Goal: Task Accomplishment & Management: Use online tool/utility

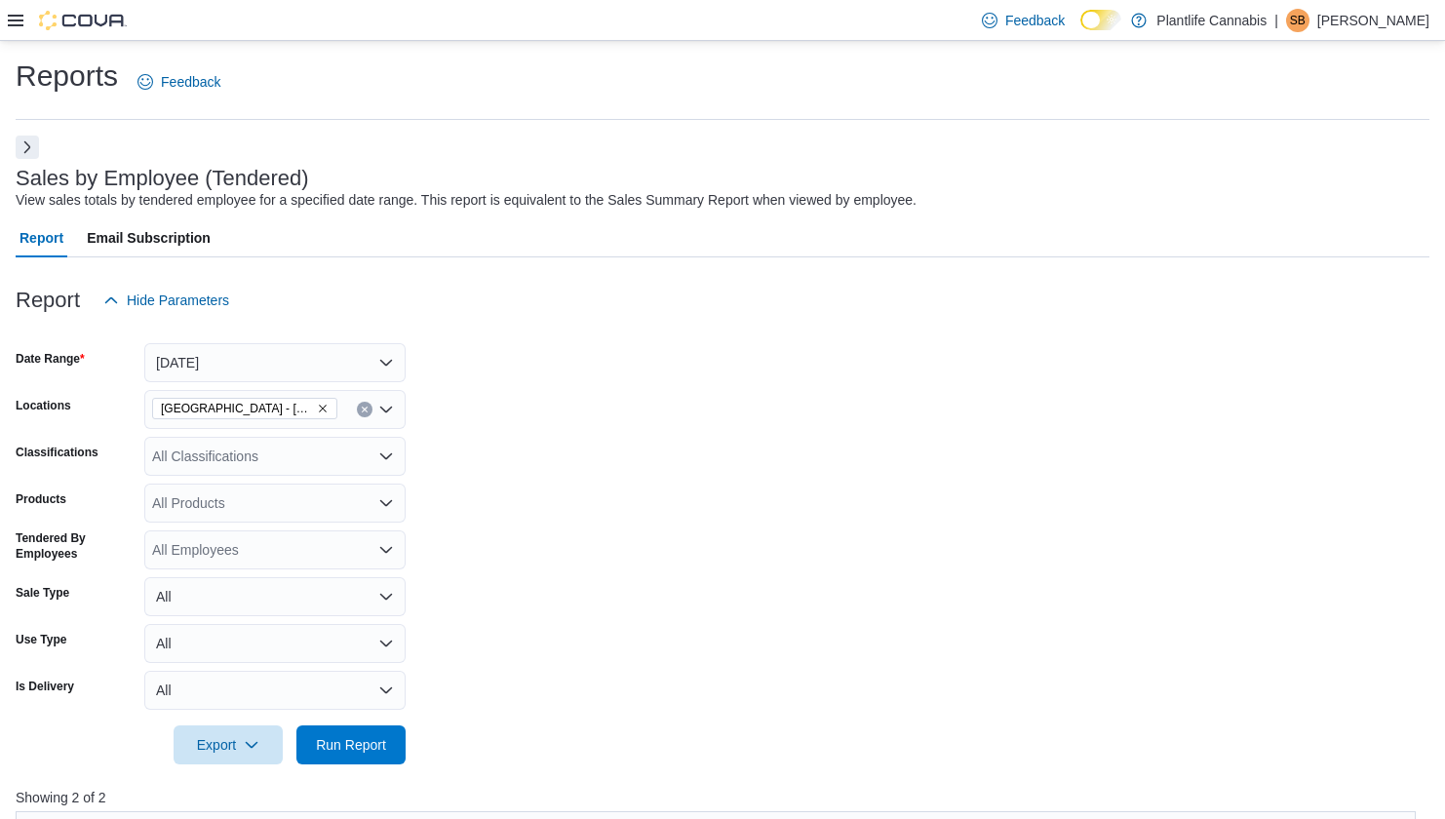
scroll to position [240, 0]
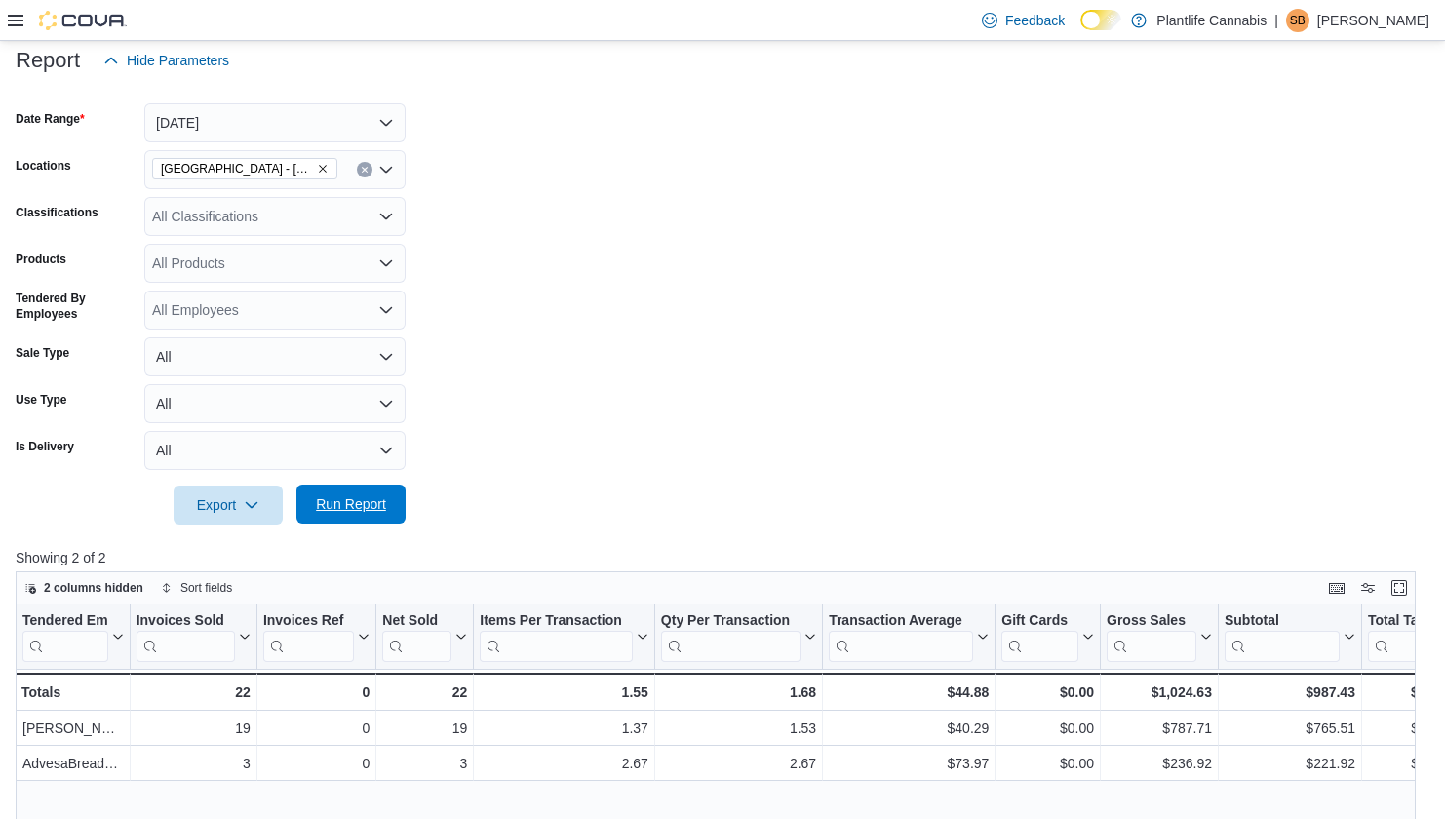
click at [346, 499] on span "Run Report" at bounding box center [351, 504] width 70 height 20
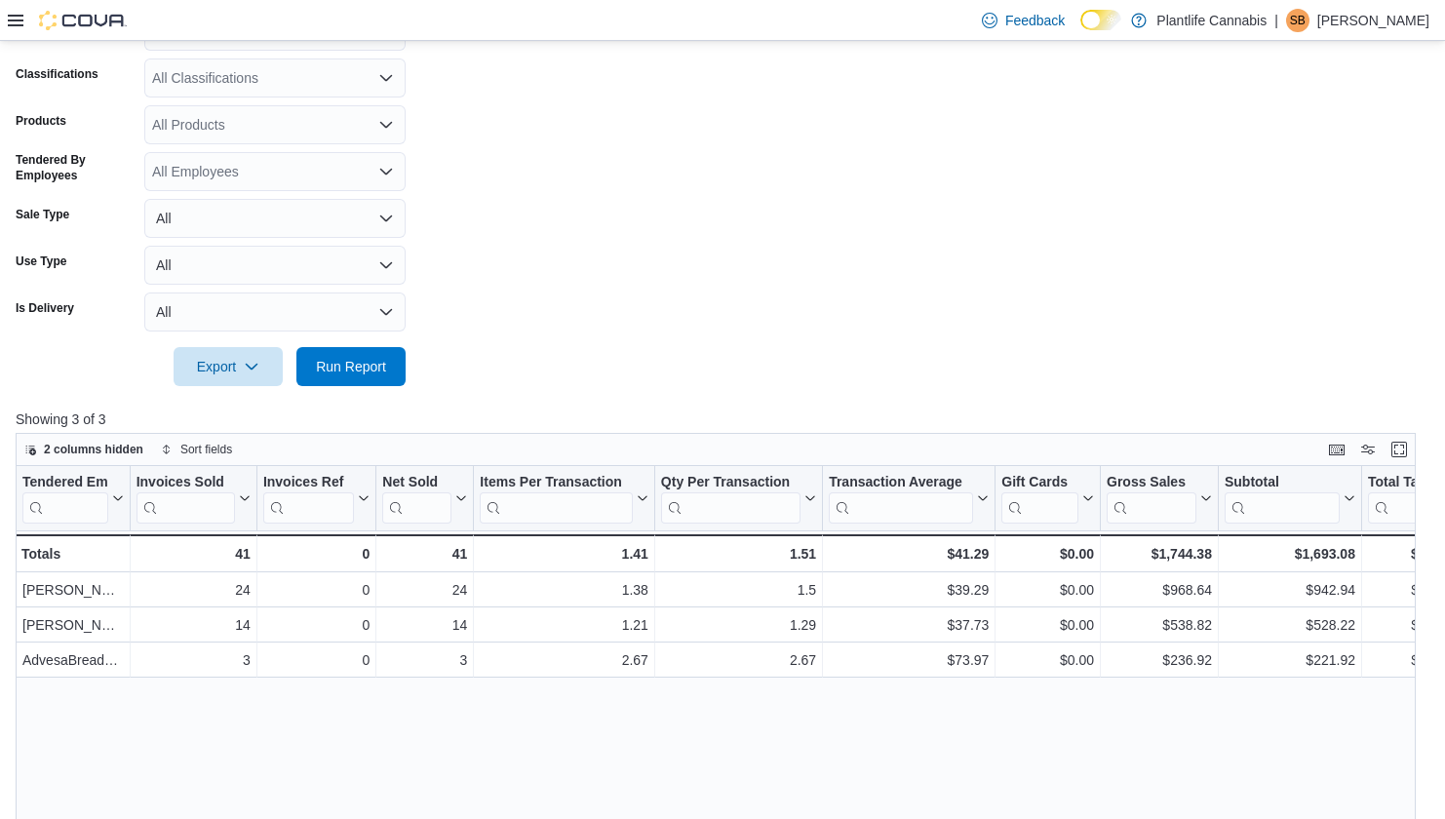
scroll to position [381, 0]
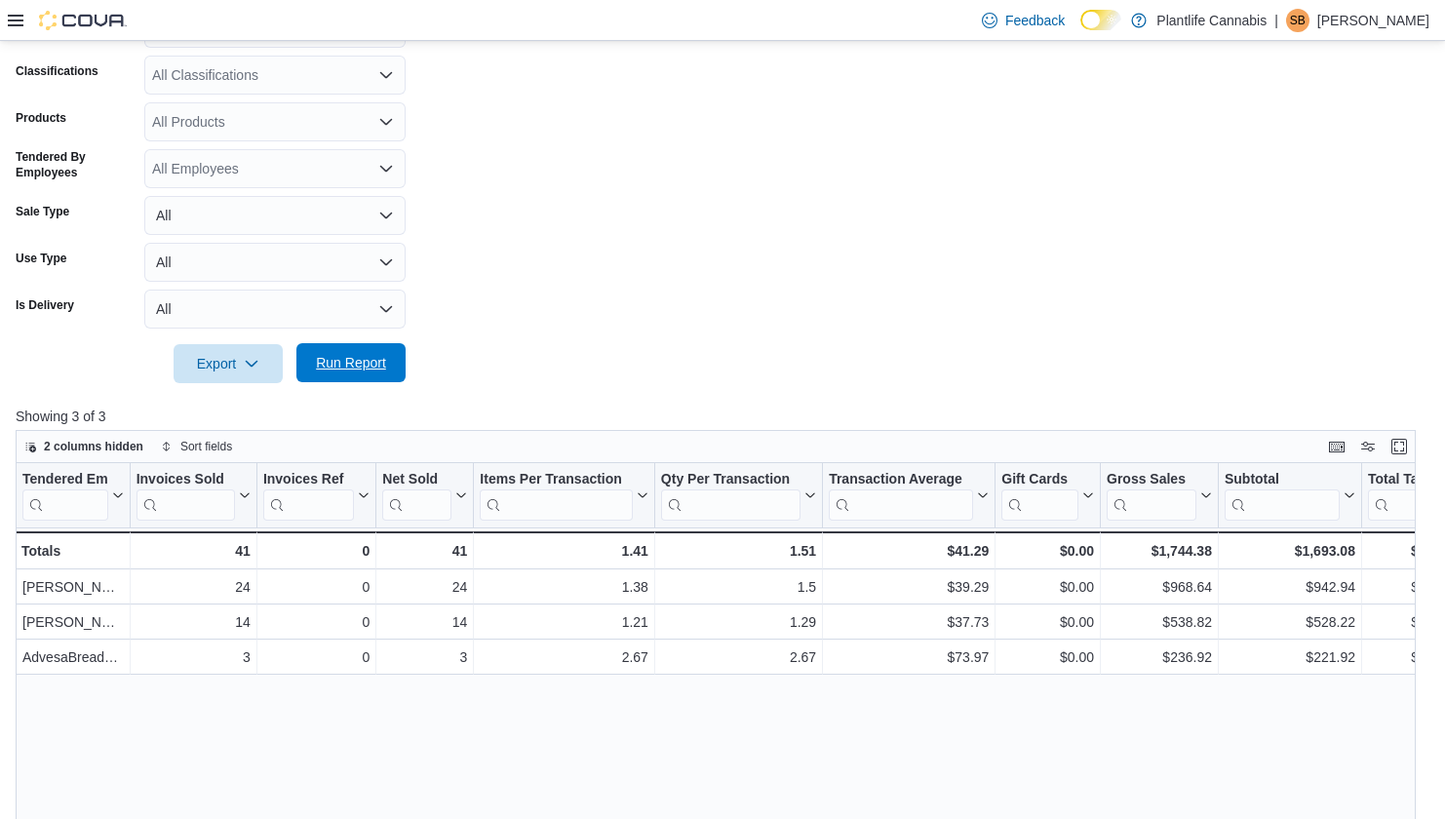
click at [344, 359] on span "Run Report" at bounding box center [351, 363] width 70 height 20
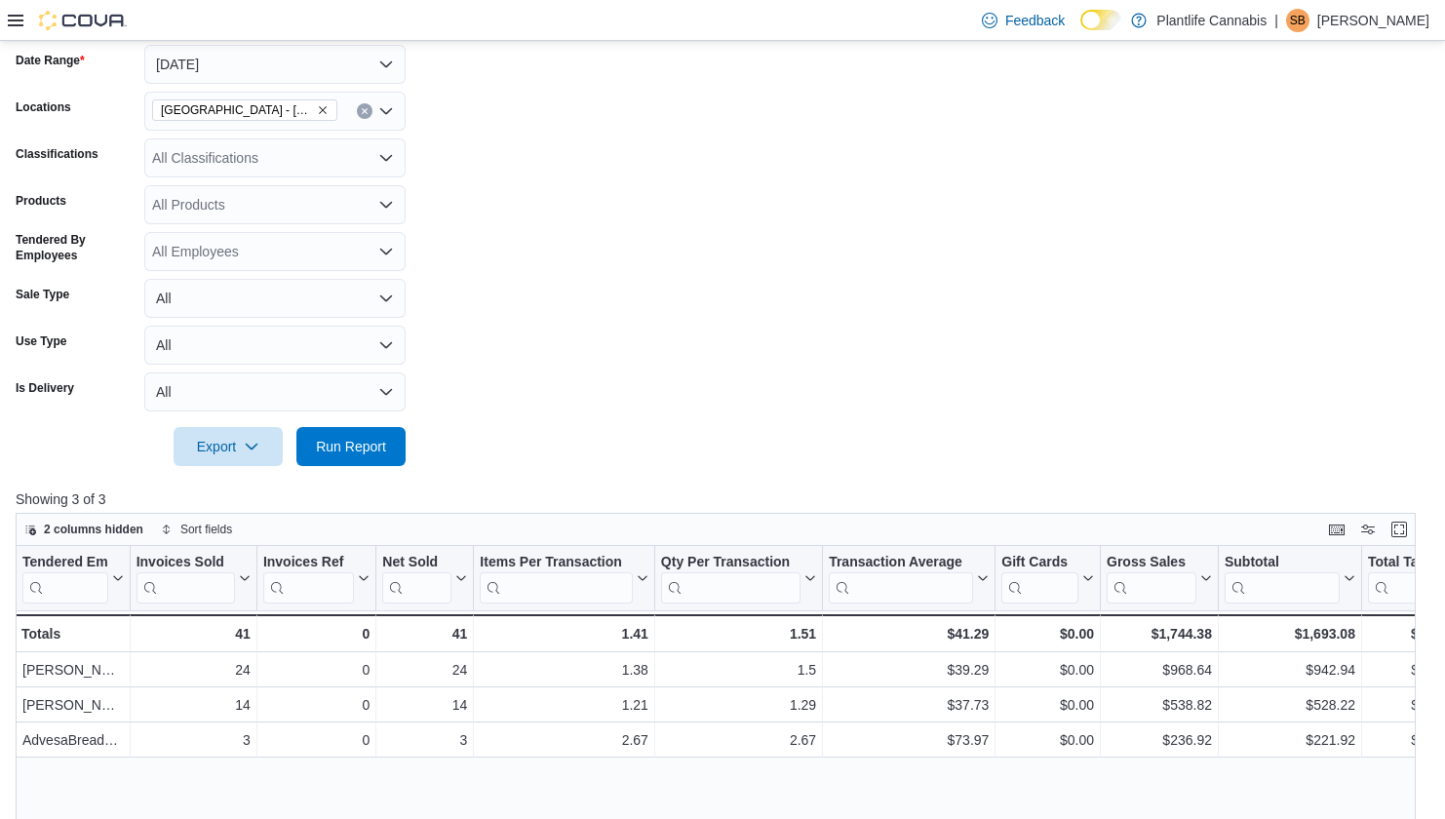
scroll to position [258, 0]
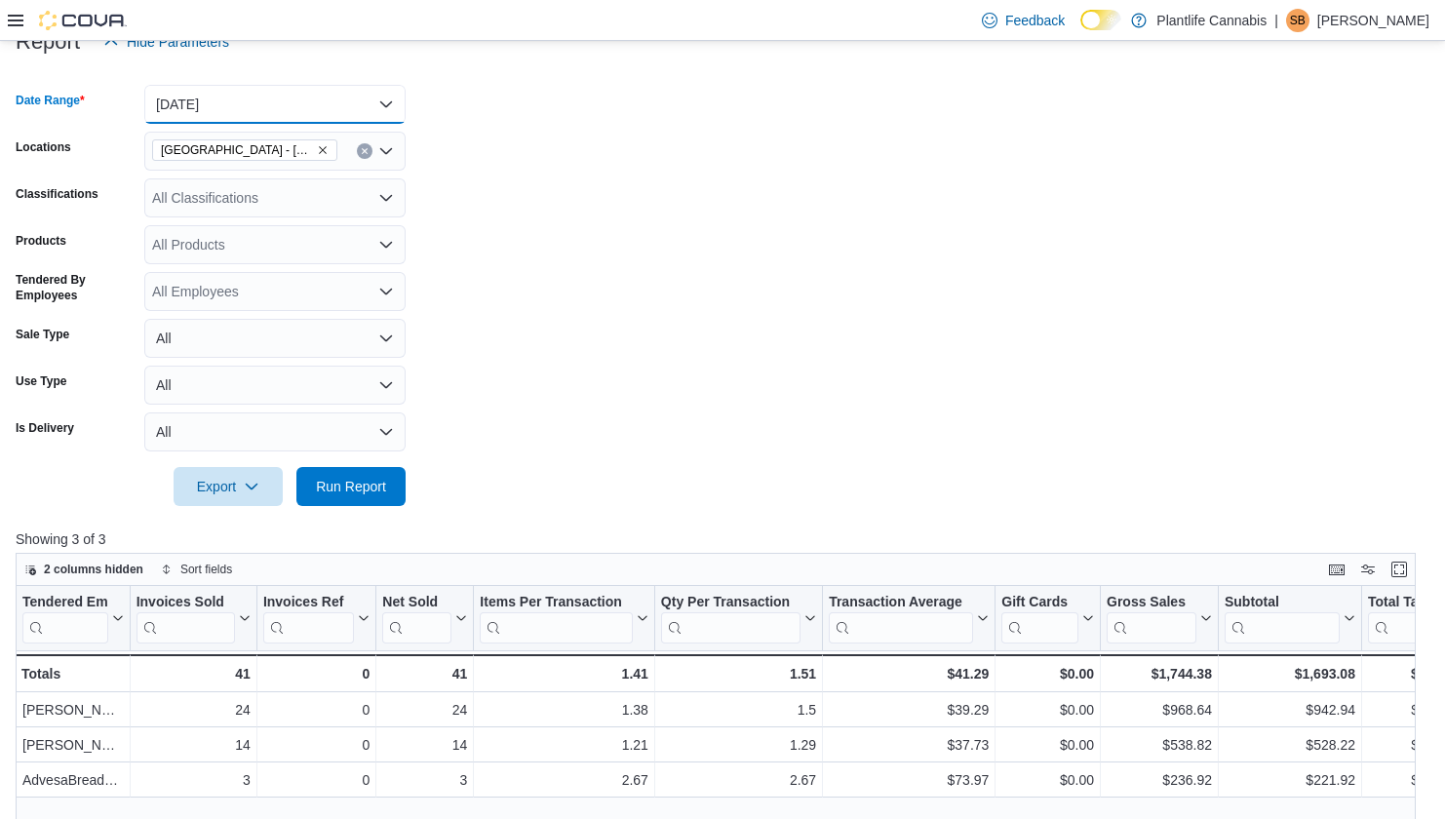
click at [240, 112] on button "Today" at bounding box center [274, 104] width 261 height 39
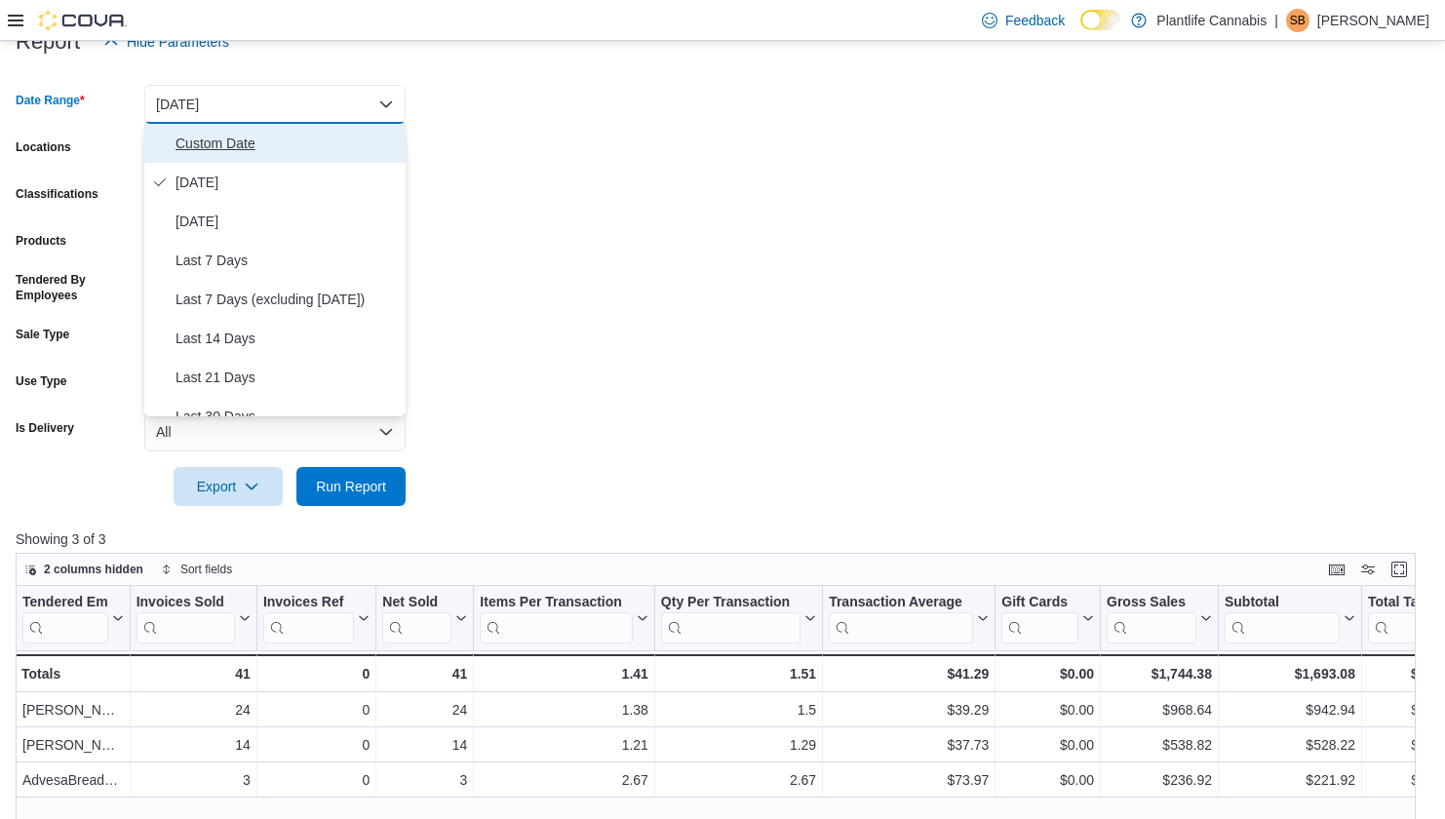
click at [242, 153] on span "Custom Date" at bounding box center [287, 143] width 222 height 23
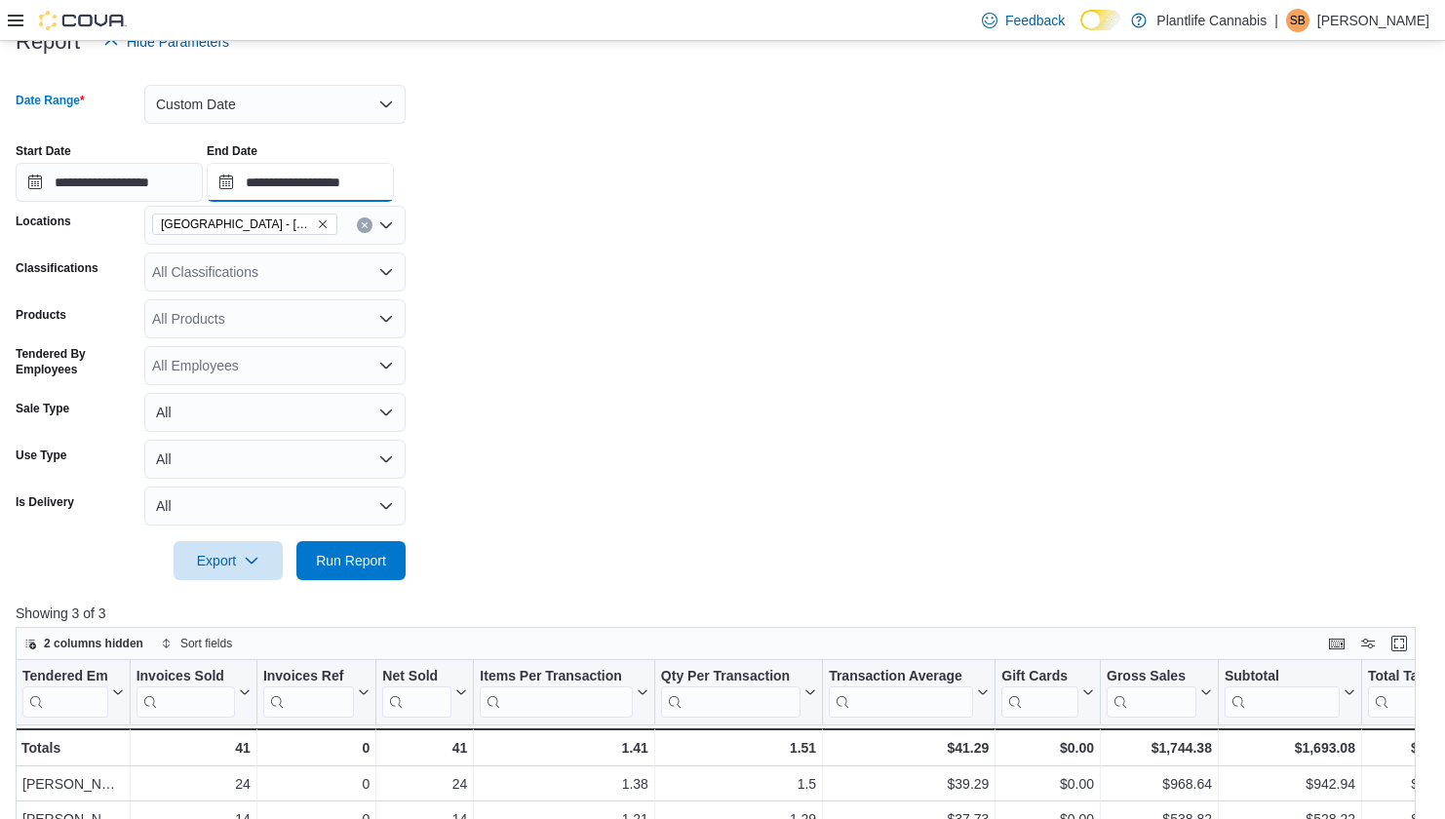
click at [377, 178] on input "**********" at bounding box center [300, 182] width 187 height 39
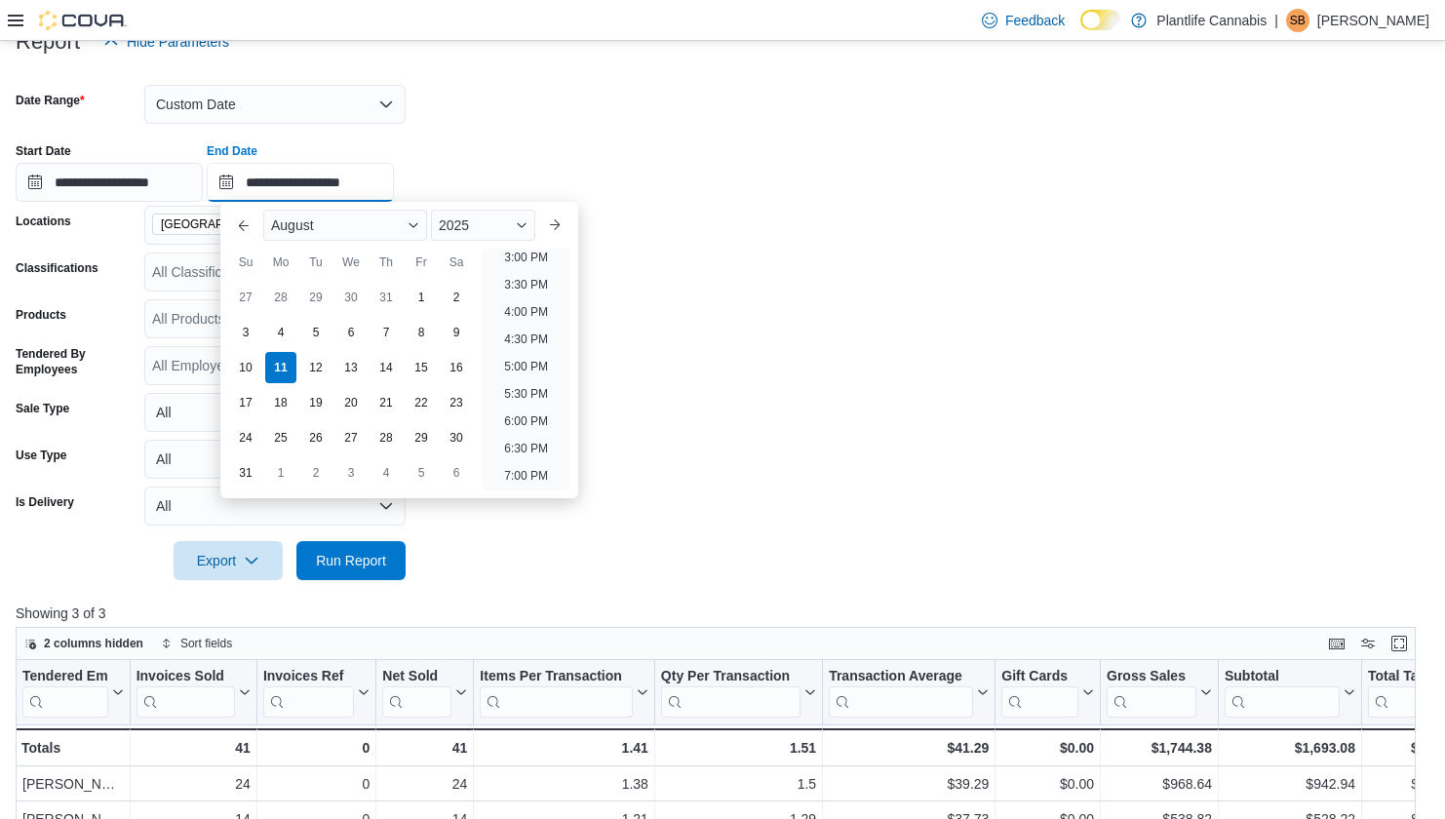
scroll to position [807, 0]
click at [527, 277] on li "3:00 PM" at bounding box center [525, 276] width 59 height 23
type input "**********"
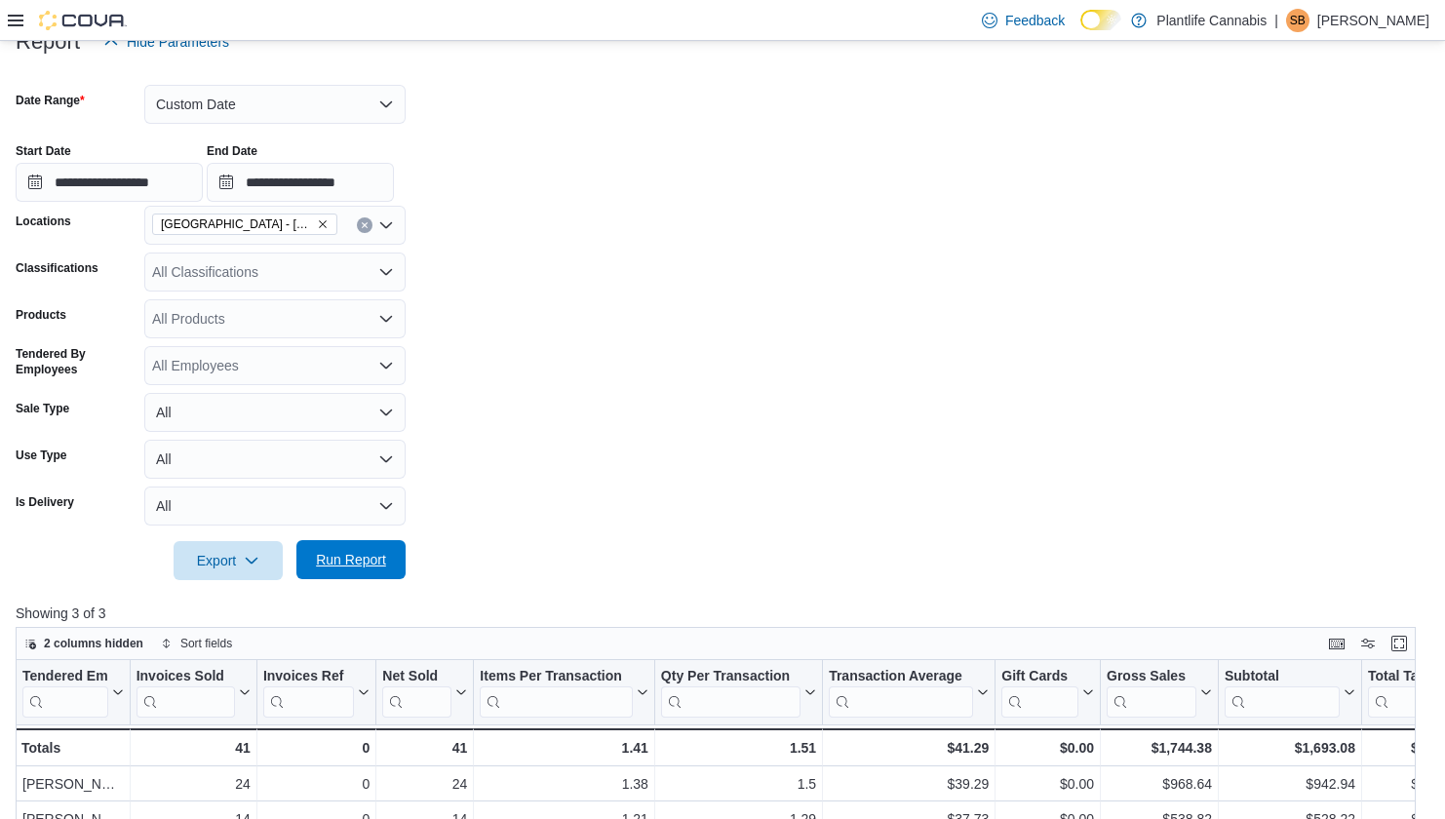
click at [386, 547] on span "Run Report" at bounding box center [351, 559] width 86 height 39
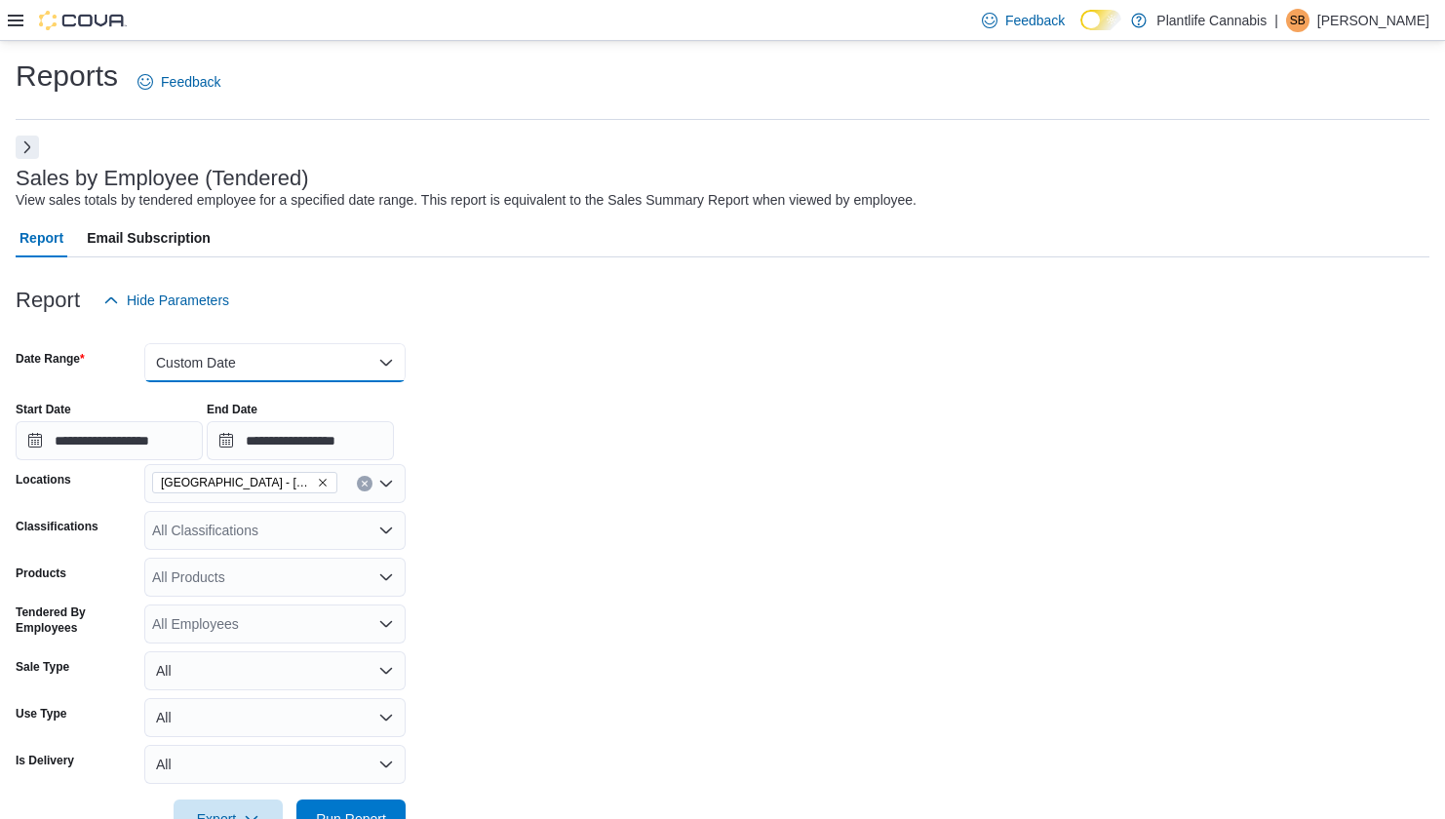
click at [387, 378] on button "Custom Date" at bounding box center [274, 362] width 261 height 39
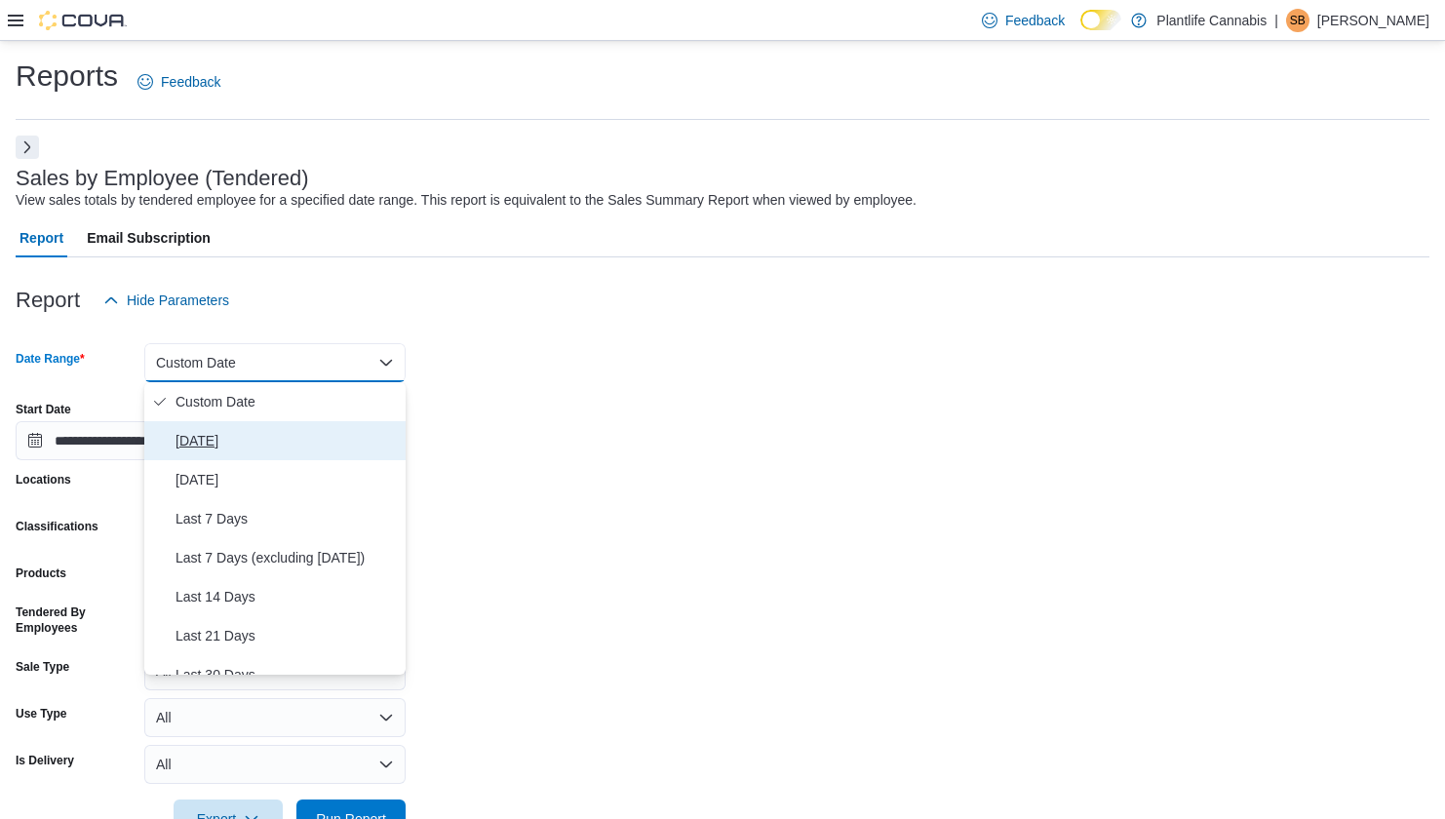
click at [277, 436] on span "Today" at bounding box center [287, 440] width 222 height 23
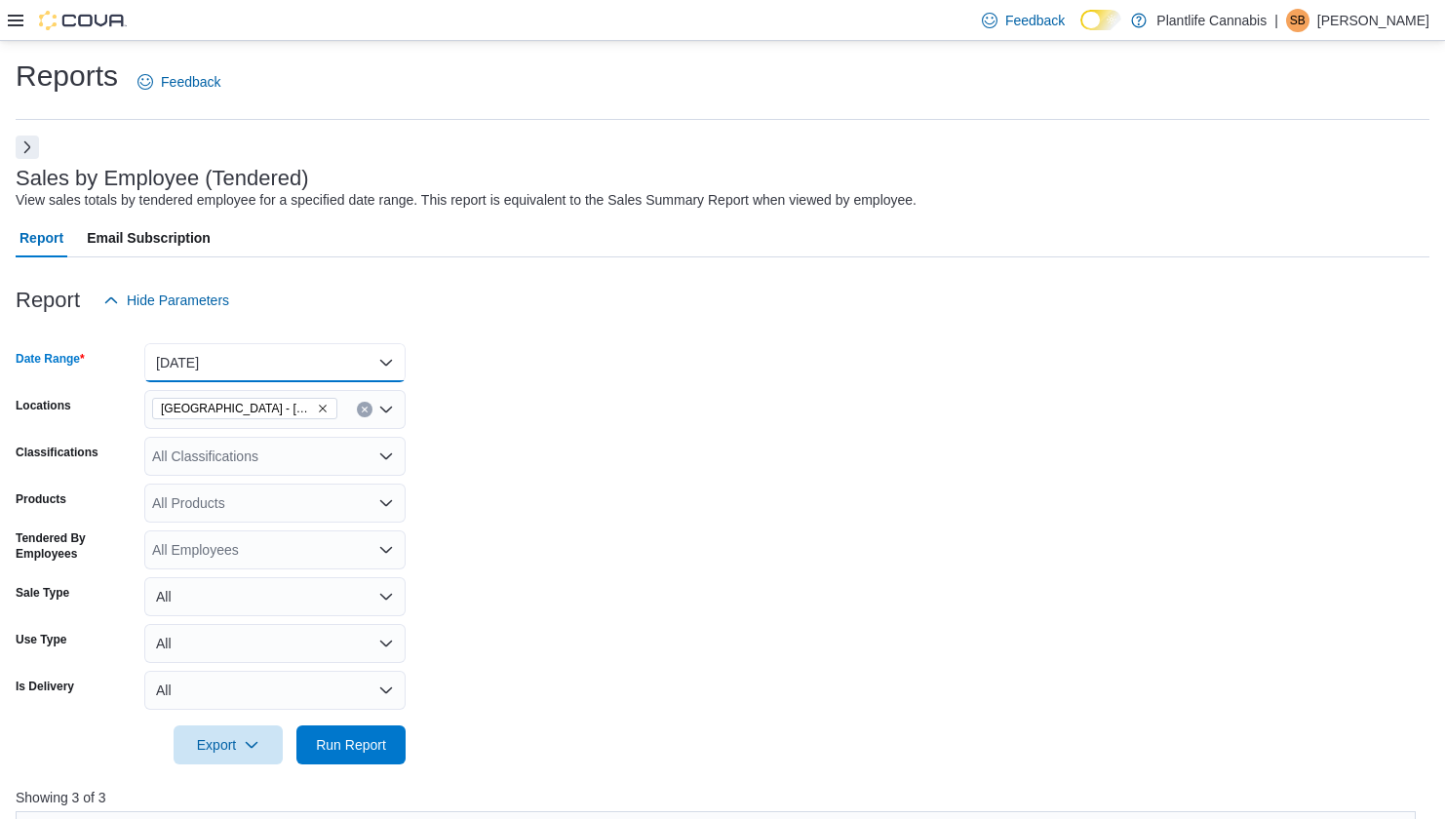
scroll to position [342, 0]
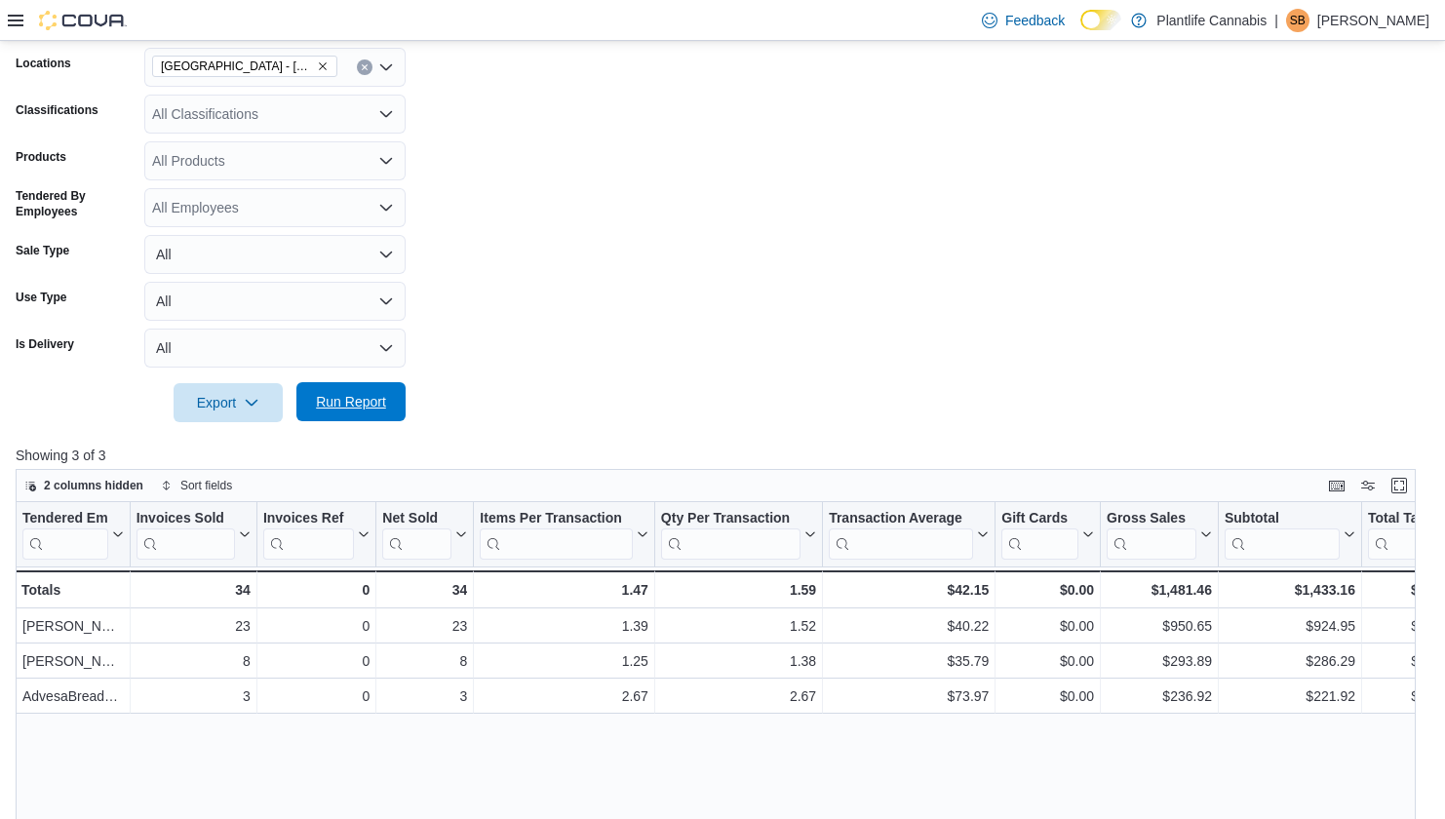
click at [336, 411] on span "Run Report" at bounding box center [351, 402] width 70 height 20
click at [382, 395] on span "Run Report" at bounding box center [351, 402] width 70 height 20
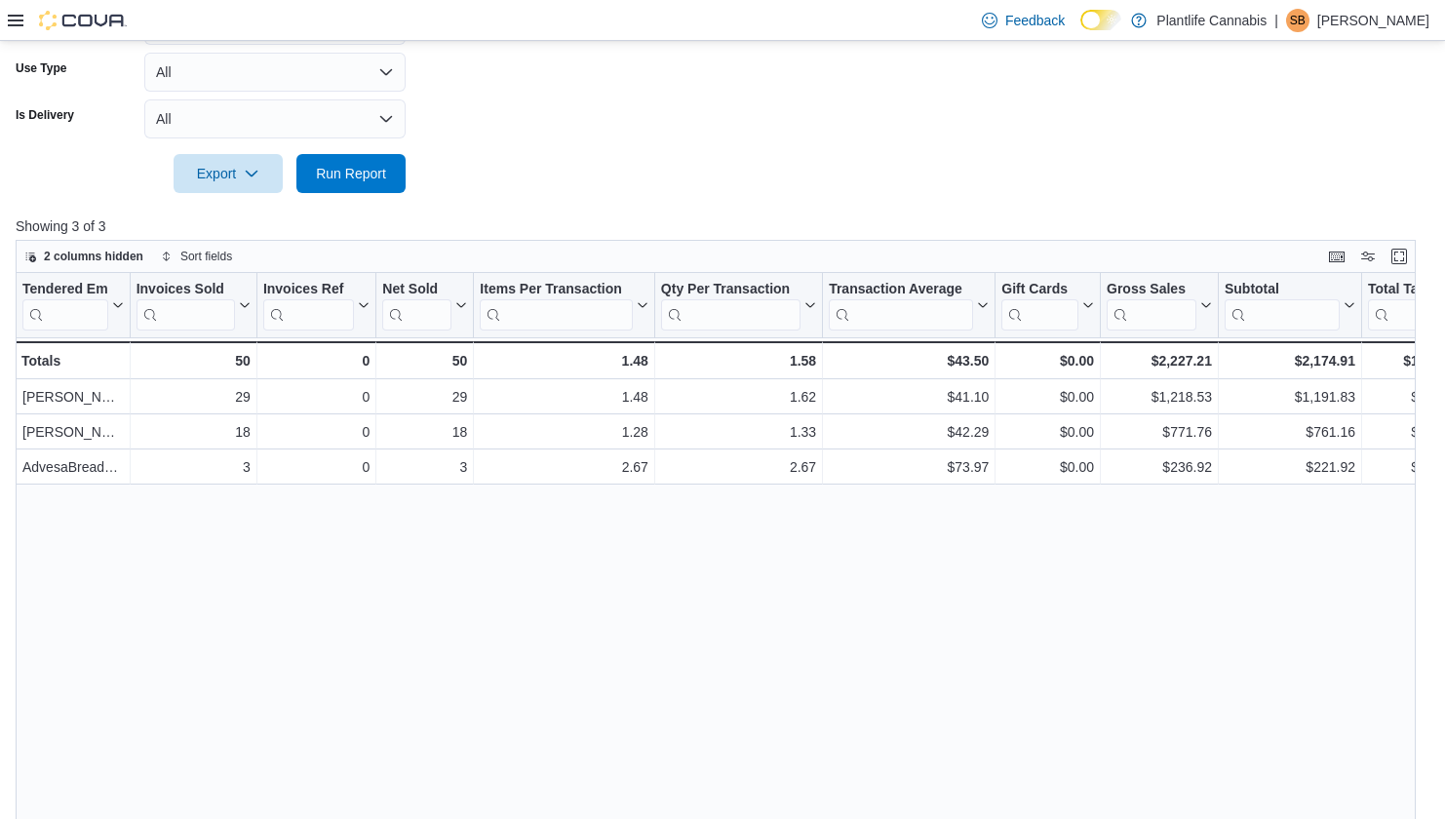
scroll to position [549, 0]
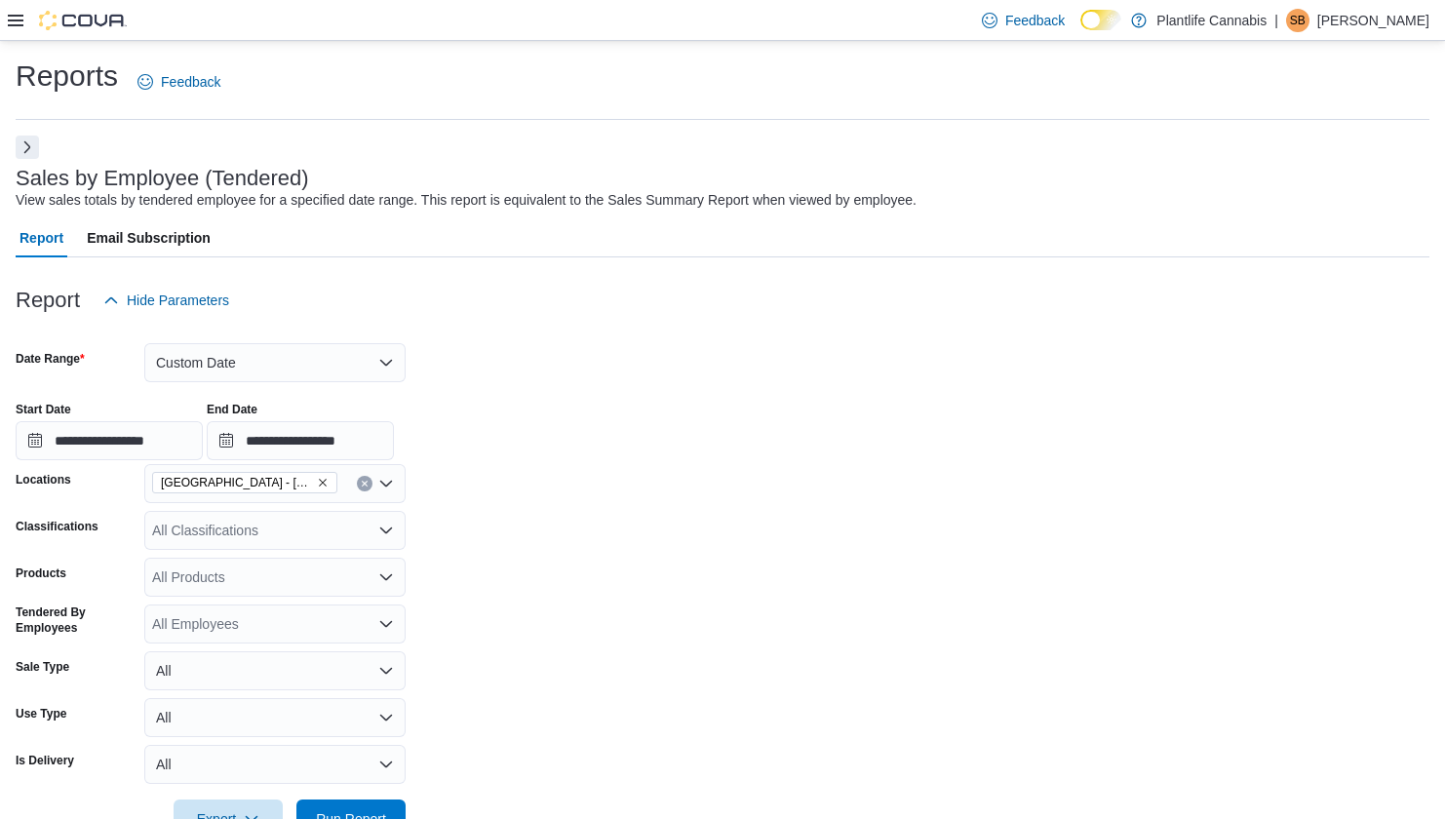
scroll to position [312, 0]
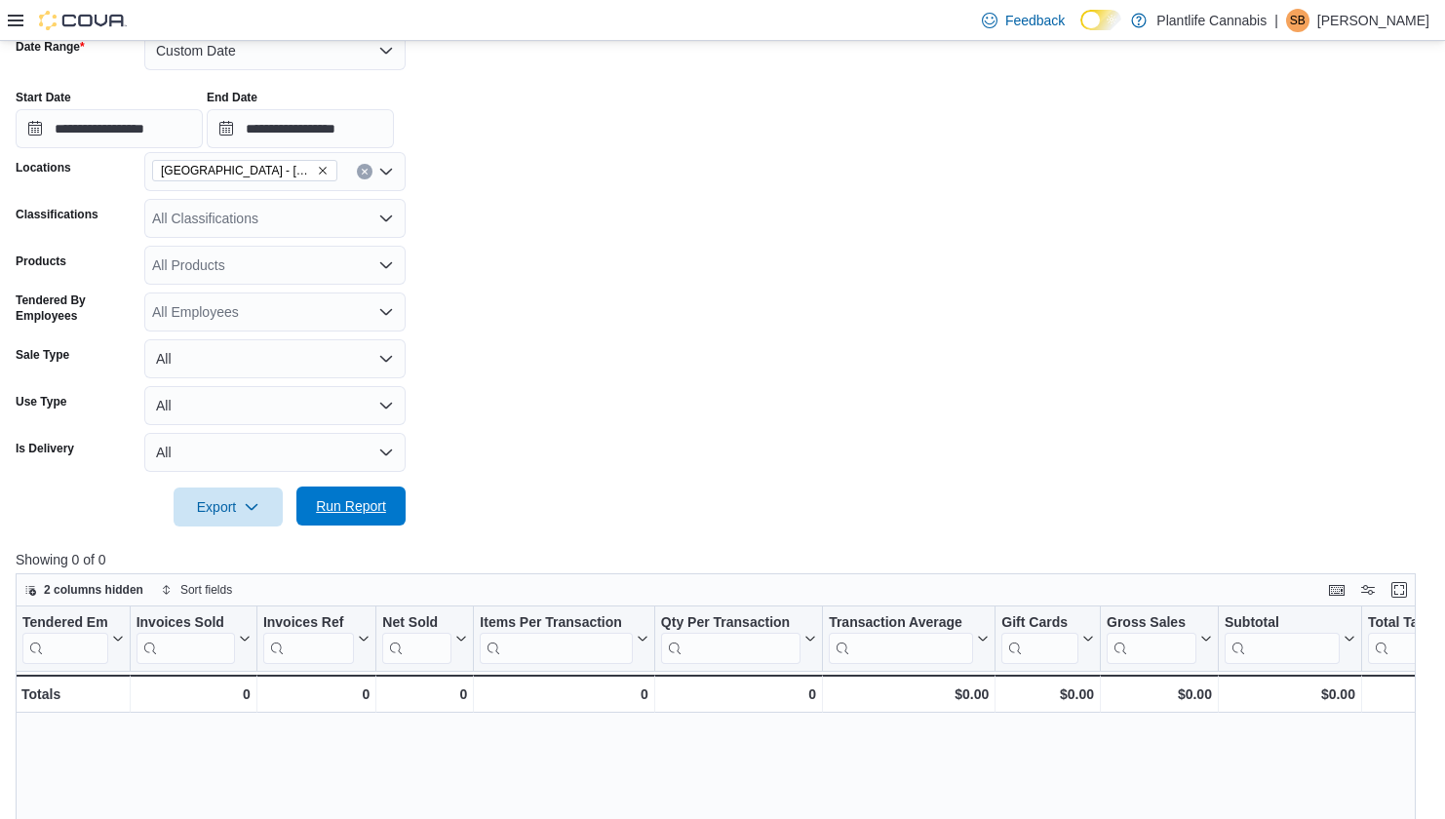
click at [380, 512] on span "Run Report" at bounding box center [351, 506] width 70 height 20
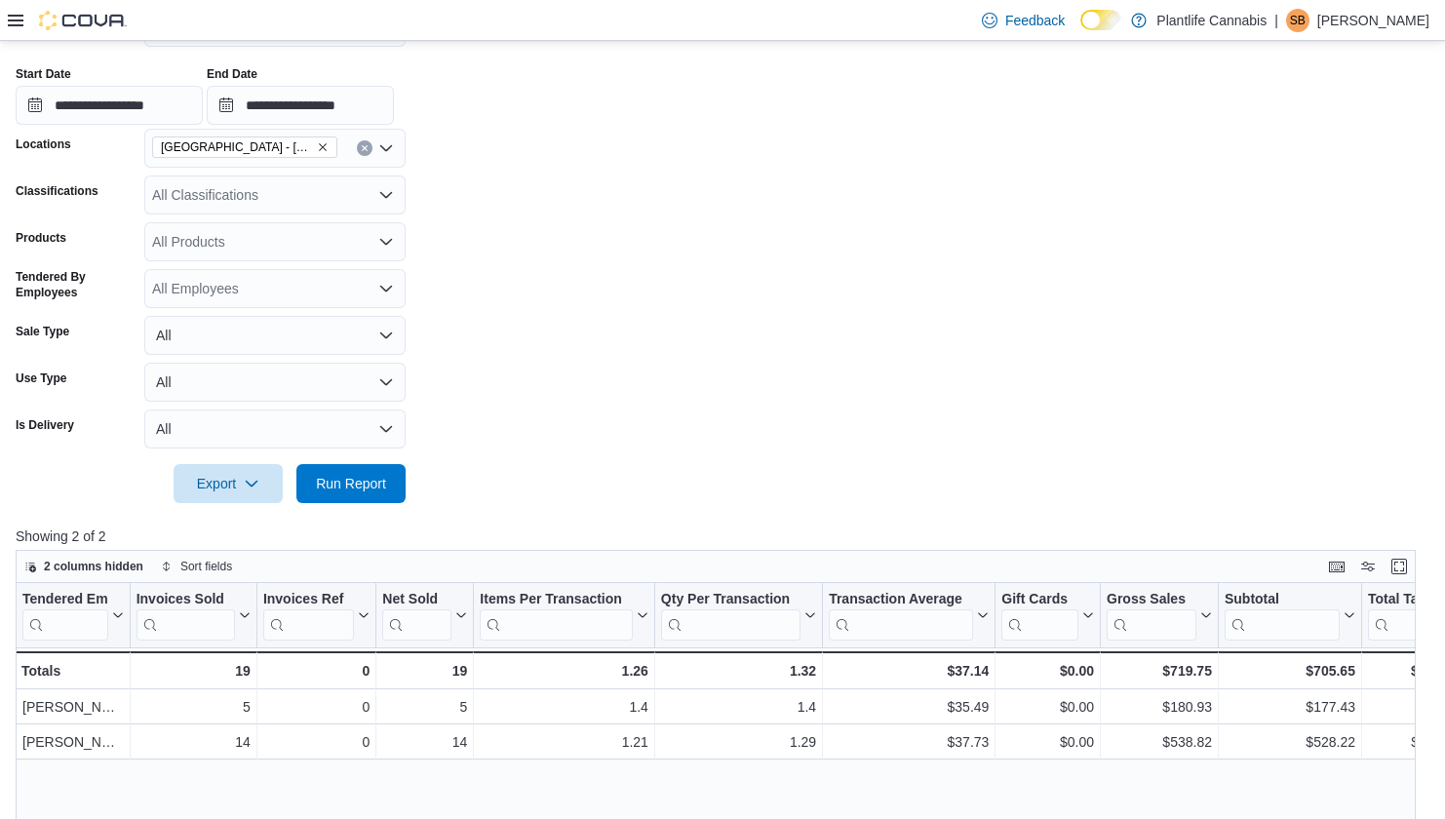
scroll to position [307, 0]
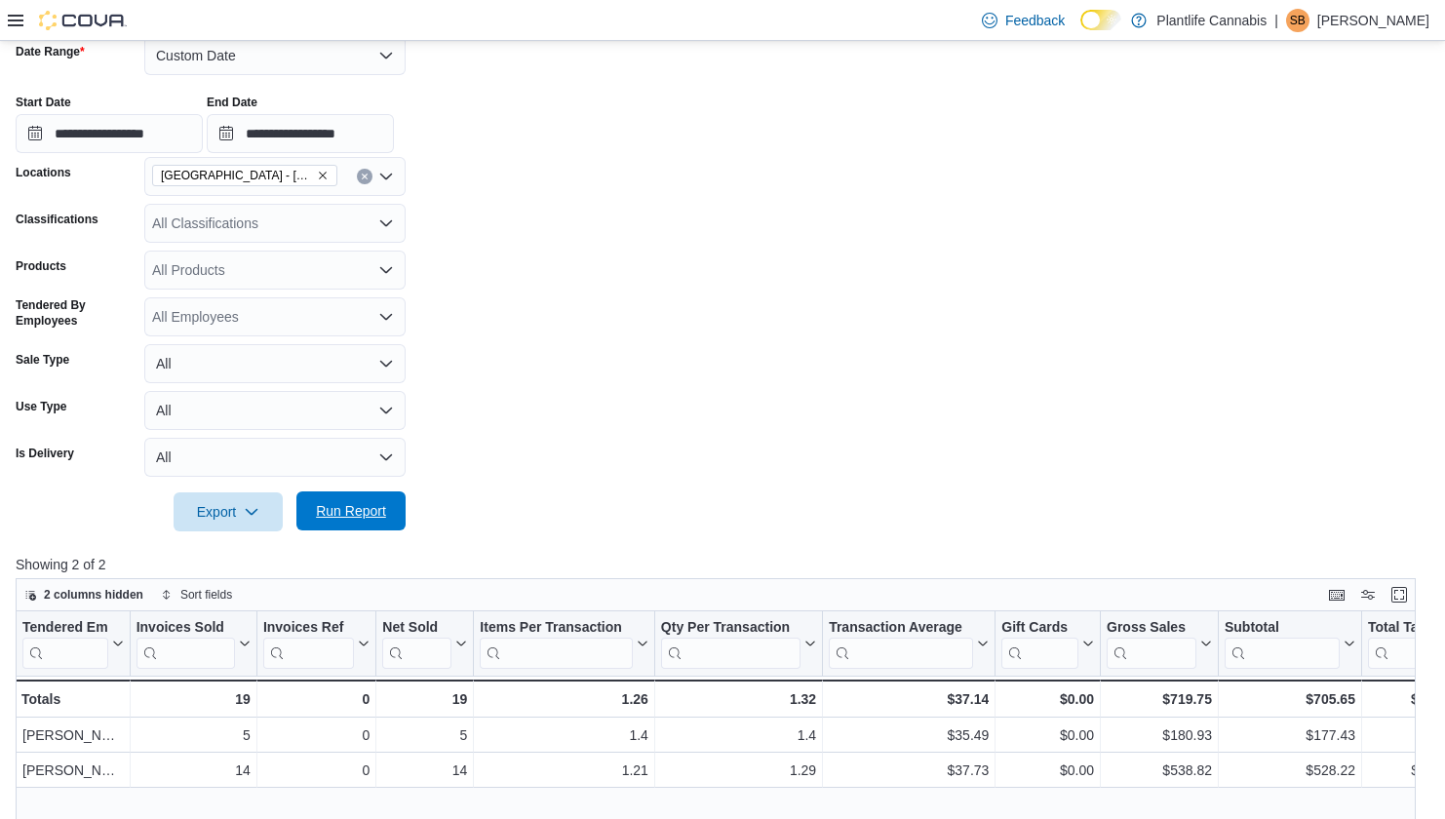
click at [346, 512] on span "Run Report" at bounding box center [351, 511] width 70 height 20
click at [361, 523] on span "Run Report" at bounding box center [351, 511] width 86 height 39
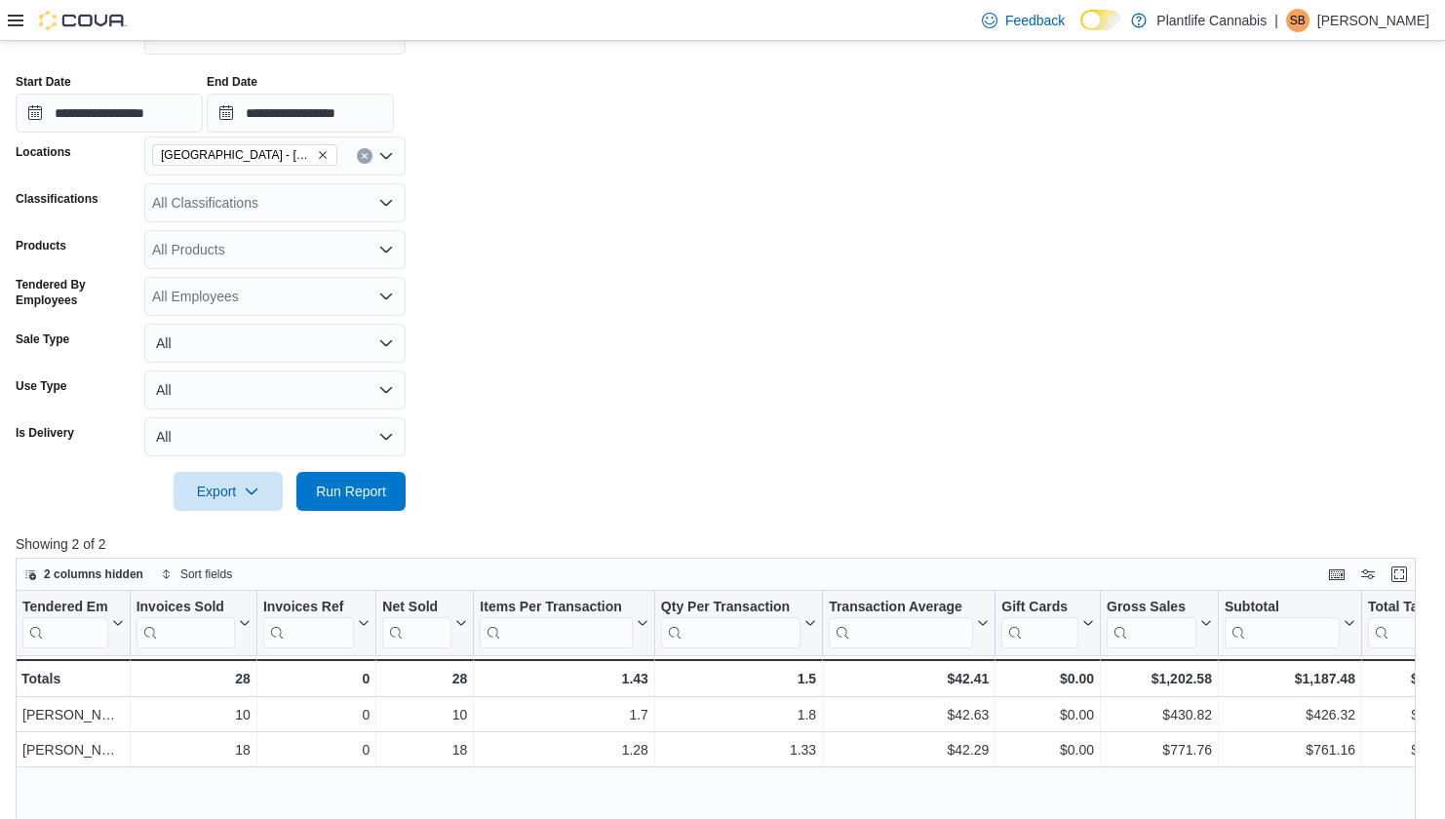
scroll to position [340, 0]
